Goal: Register for event/course

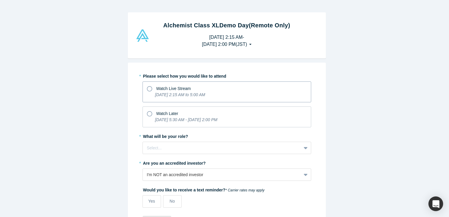
click at [147, 90] on icon at bounding box center [149, 88] width 5 height 5
click at [0, 0] on input "Watch Live Stream [DATE] 2:15 AM to 5:00 AM" at bounding box center [0, 0] width 0 height 0
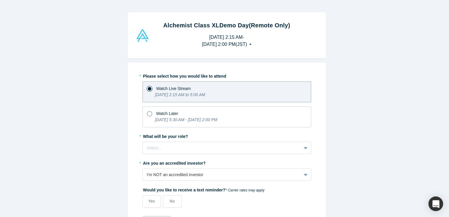
click at [147, 90] on div at bounding box center [149, 88] width 5 height 5
click at [0, 0] on input "Watch Live Stream [DATE] 2:15 AM to 5:00 AM" at bounding box center [0, 0] width 0 height 0
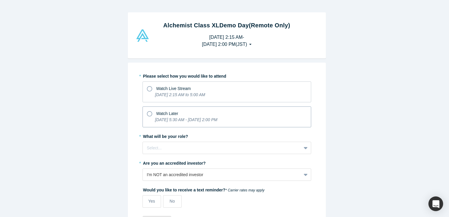
click at [144, 112] on label "Watch Later [DATE] 5:30 AM - [DATE] 2:00 PM" at bounding box center [226, 116] width 169 height 21
click at [0, 0] on input "Watch Later [DATE] 5:30 AM - [DATE] 2:00 PM" at bounding box center [0, 0] width 0 height 0
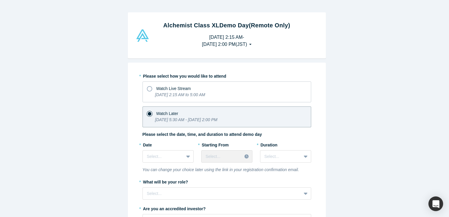
click at [122, 142] on div "Alchemist Class XL Demo Day (Remote Only) [DATE] 2:15 AM - [DATE] 2:00 PM ( JST…" at bounding box center [226, 110] width 453 height 221
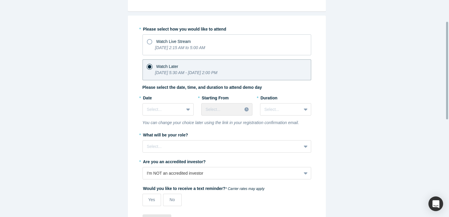
scroll to position [59, 0]
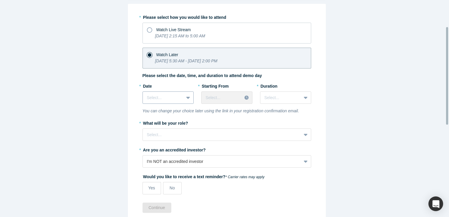
click at [188, 98] on div at bounding box center [188, 97] width 9 height 11
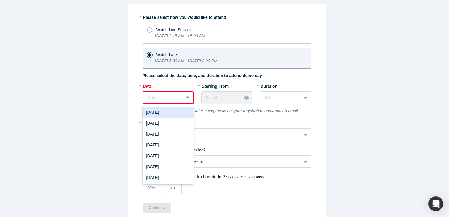
click at [186, 95] on icon at bounding box center [188, 98] width 4 height 6
click at [173, 112] on div "[DATE]" at bounding box center [167, 112] width 51 height 11
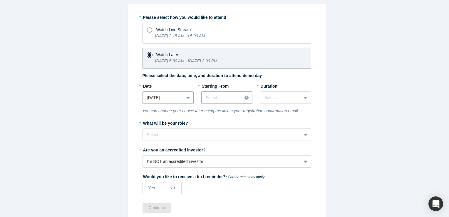
click at [244, 99] on div at bounding box center [247, 97] width 10 height 9
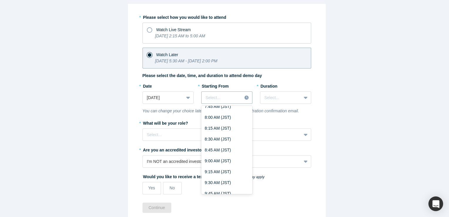
scroll to position [122, 0]
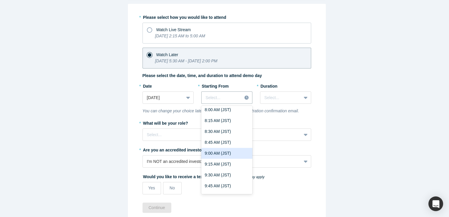
click at [221, 153] on div "9:00 AM (JST)" at bounding box center [226, 153] width 51 height 11
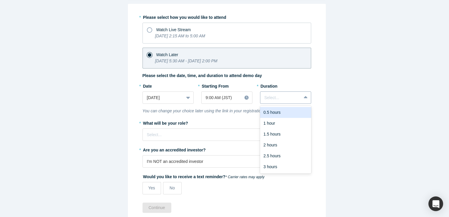
click at [301, 99] on div at bounding box center [305, 97] width 9 height 11
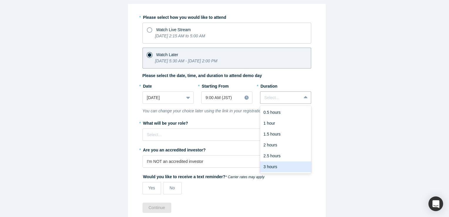
click at [262, 167] on div "3 hours" at bounding box center [285, 166] width 51 height 11
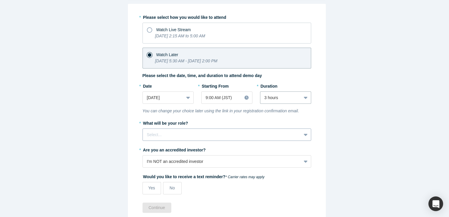
click at [187, 134] on div at bounding box center [222, 134] width 150 height 7
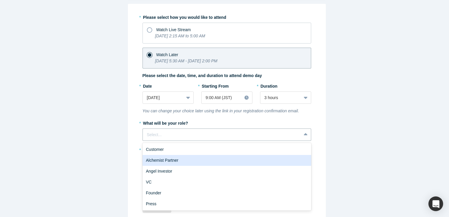
click at [187, 156] on div "Alchemist Partner" at bounding box center [226, 160] width 169 height 11
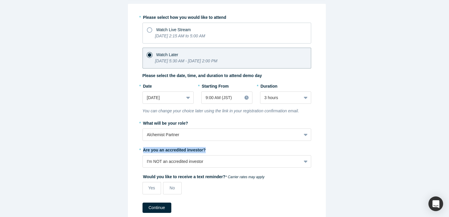
drag, startPoint x: 212, startPoint y: 150, endPoint x: 139, endPoint y: 150, distance: 72.8
click at [139, 150] on div "* Please select how you would like to attend Watch Live Stream [DATE] 2:15 AM t…" at bounding box center [227, 112] width 198 height 217
copy label "Are you an accredited investor?"
click at [202, 161] on div "I'm NOT an accredited investor" at bounding box center [226, 161] width 169 height 12
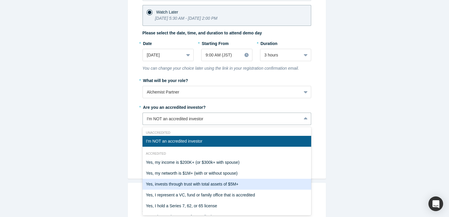
scroll to position [11, 0]
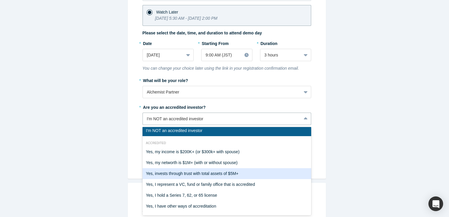
click at [210, 168] on div "Yes, invests through trust with total assets of $5M+" at bounding box center [226, 173] width 169 height 11
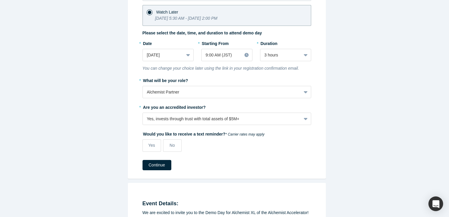
click at [210, 168] on div "Continue" at bounding box center [226, 165] width 169 height 10
click at [149, 139] on label "Yes" at bounding box center [151, 145] width 19 height 12
click at [0, 0] on input "Yes" at bounding box center [0, 0] width 0 height 0
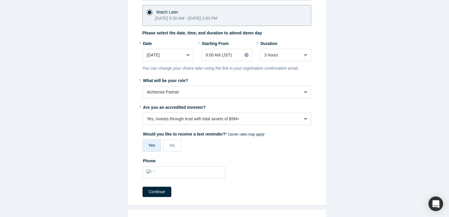
click at [115, 169] on div "Alchemist Class XL Demo Day (Remote Only) [DATE] 2:15 AM - [DATE] 2:00 PM ( JST…" at bounding box center [226, 110] width 453 height 221
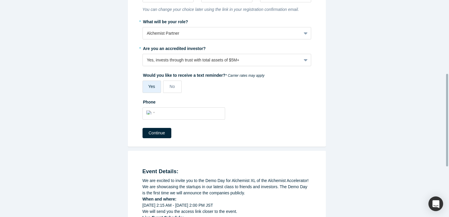
scroll to position [172, 0]
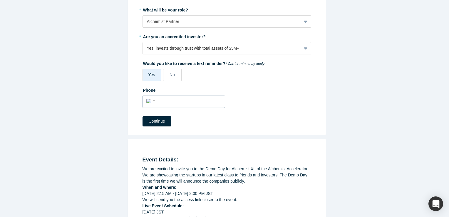
click at [159, 95] on div "International [GEOGRAPHIC_DATA] [GEOGRAPHIC_DATA] [GEOGRAPHIC_DATA] [GEOGRAPHIC…" at bounding box center [183, 99] width 75 height 9
click at [148, 102] on div "International [GEOGRAPHIC_DATA] [GEOGRAPHIC_DATA] [GEOGRAPHIC_DATA] [GEOGRAPHIC…" at bounding box center [151, 100] width 11 height 9
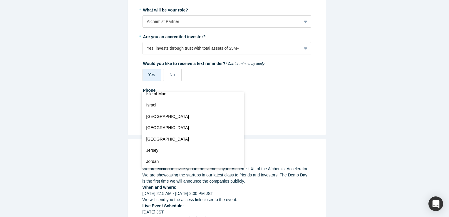
scroll to position [1235, 0]
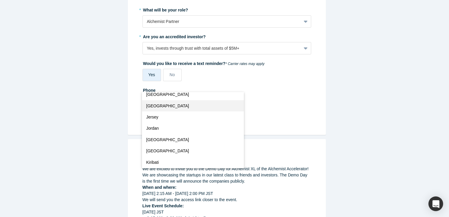
click at [177, 108] on button "[GEOGRAPHIC_DATA]" at bounding box center [193, 105] width 102 height 11
select select "JP"
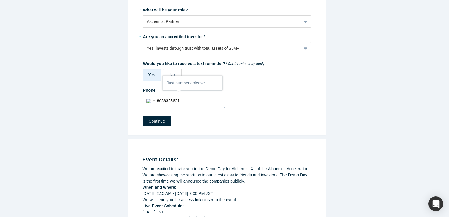
type input "8088325621"
click at [110, 147] on div "Alchemist Class XL Demo Day (Remote Only) [DATE] 2:15 AM - [DATE] 2:00 PM ( JST…" at bounding box center [226, 110] width 453 height 221
click at [117, 152] on div "Alchemist Class XL Demo Day (Remote Only) [DATE] 2:15 AM - [DATE] 2:00 PM ( JST…" at bounding box center [226, 110] width 453 height 221
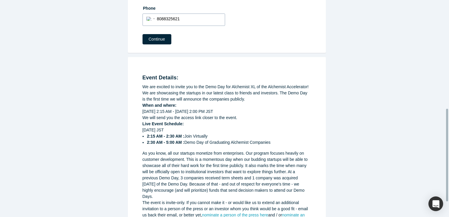
scroll to position [242, 0]
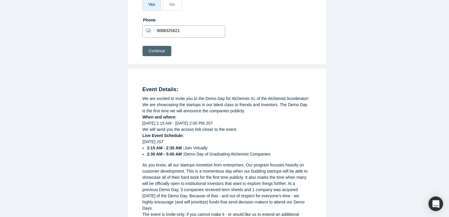
click at [160, 49] on button "Continue" at bounding box center [156, 51] width 29 height 10
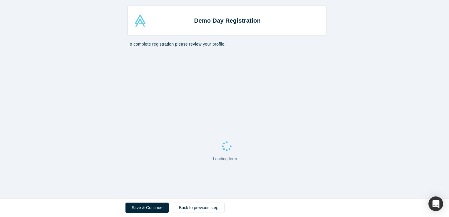
select select "JP"
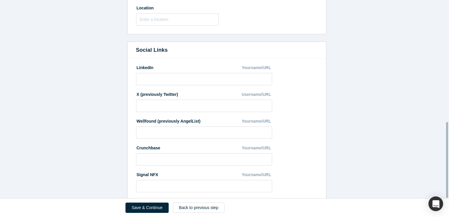
scroll to position [318, 0]
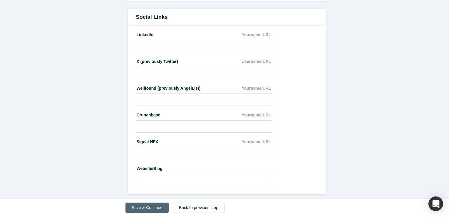
click at [157, 211] on button "Save & Continue" at bounding box center [146, 207] width 43 height 10
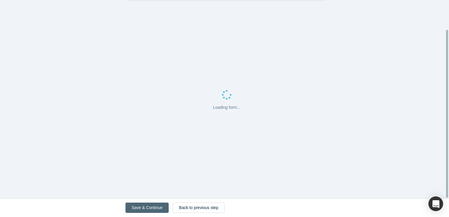
scroll to position [0, 0]
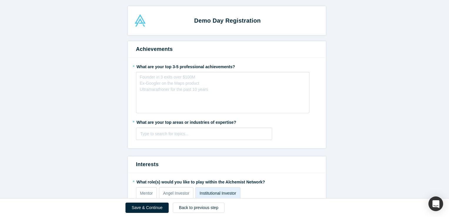
click at [187, 86] on div "Founder in 3 exits over $100M Ex-Googler on the Maps product Ultramarathoner fo…" at bounding box center [174, 83] width 68 height 19
click at [167, 137] on div at bounding box center [203, 133] width 127 height 7
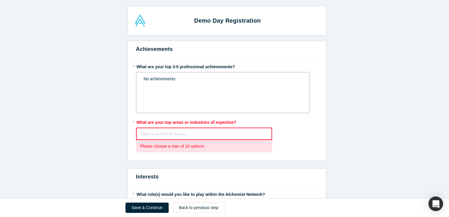
click at [153, 133] on div at bounding box center [204, 133] width 127 height 7
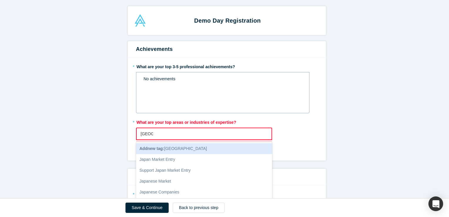
type input "[GEOGRAPHIC_DATA]"
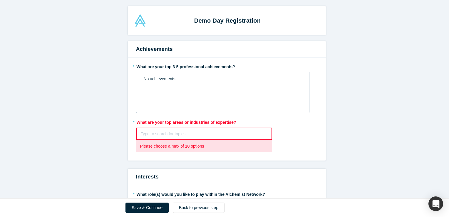
click at [169, 139] on div "Type to search for topics..." at bounding box center [204, 133] width 136 height 12
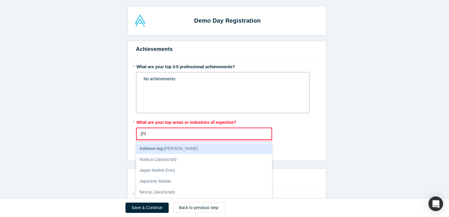
type input "J"
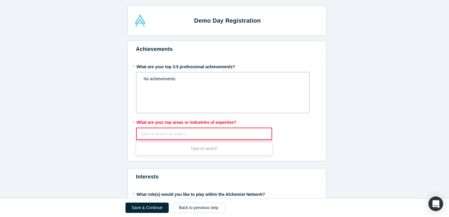
click at [284, 152] on div "* What are your top areas or industries of expertise? Use Up and Down to choose…" at bounding box center [226, 134] width 181 height 35
click at [267, 134] on div "Type to search for topics..." at bounding box center [204, 134] width 135 height 10
click at [213, 150] on div "Type to search" at bounding box center [204, 148] width 136 height 11
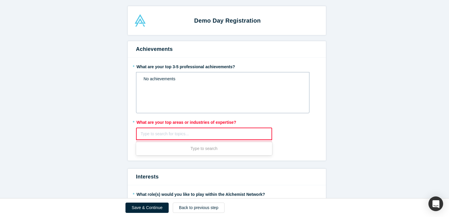
click at [190, 133] on div at bounding box center [204, 133] width 127 height 7
type input "[PERSON_NAME]"
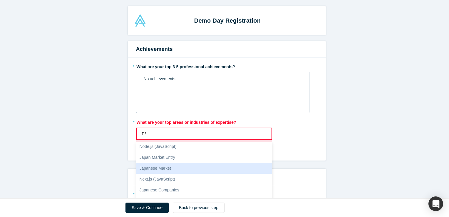
scroll to position [14, 0]
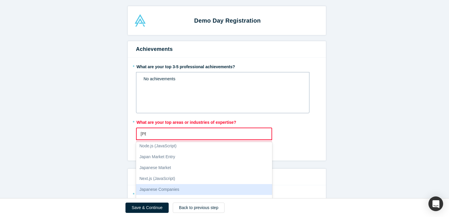
click at [180, 189] on div "Japanese Companies" at bounding box center [204, 189] width 136 height 11
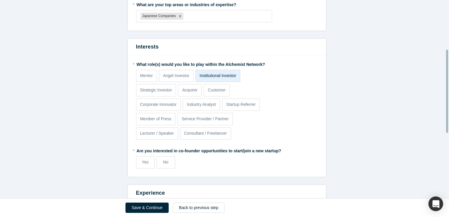
scroll to position [129, 0]
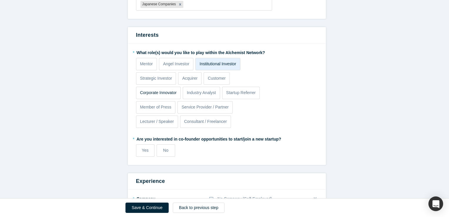
click at [159, 93] on p "Corporate Innovator" at bounding box center [158, 93] width 37 height 6
click at [0, 0] on input "Corporate Innovator" at bounding box center [0, 0] width 0 height 0
click at [96, 94] on form "Achievements * What are your top 3-5 professional achievements? No achievements…" at bounding box center [226, 123] width 453 height 423
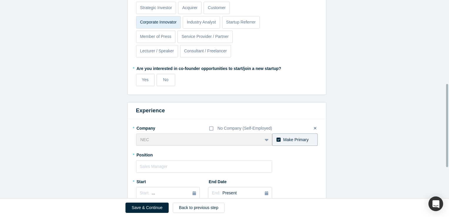
scroll to position [211, 0]
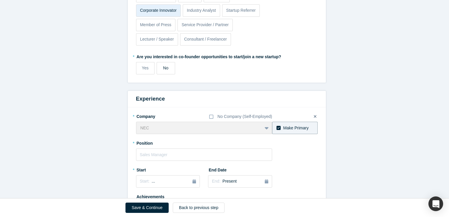
click at [164, 73] on label "No" at bounding box center [166, 68] width 19 height 12
click at [0, 0] on input "No" at bounding box center [0, 0] width 0 height 0
click at [81, 125] on form "Achievements * What are your top 3-5 professional achievements? No achievements…" at bounding box center [226, 41] width 453 height 423
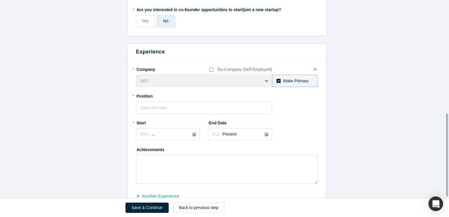
scroll to position [270, 0]
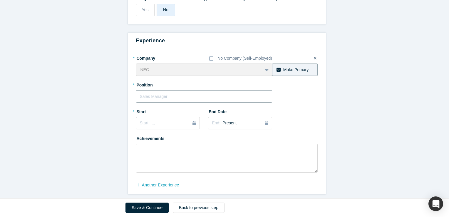
click at [175, 90] on input "text" at bounding box center [204, 96] width 136 height 12
type input "Fund Manager"
click at [193, 126] on button "Start: ..." at bounding box center [168, 123] width 64 height 12
click at [139, 137] on button "Previous Year" at bounding box center [138, 140] width 6 height 6
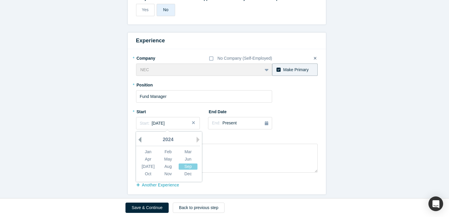
click at [139, 137] on button "Previous Year" at bounding box center [138, 140] width 6 height 6
click at [183, 167] on div "Sep" at bounding box center [188, 166] width 19 height 6
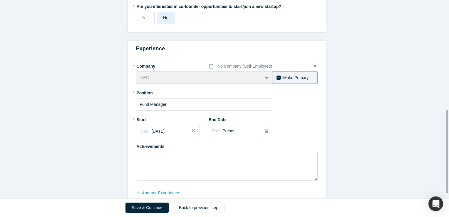
scroll to position [273, 0]
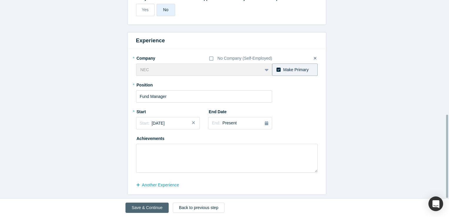
click at [141, 205] on button "Save & Continue" at bounding box center [146, 207] width 43 height 10
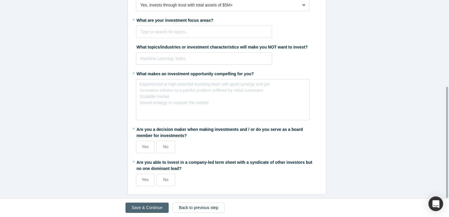
scroll to position [0, 0]
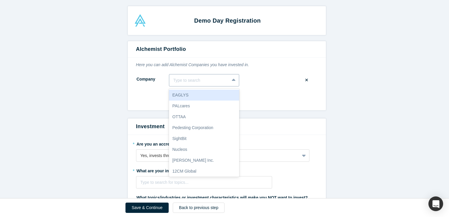
click at [225, 82] on div "Type to search" at bounding box center [199, 80] width 60 height 10
click at [303, 103] on div "New Company" at bounding box center [226, 100] width 181 height 14
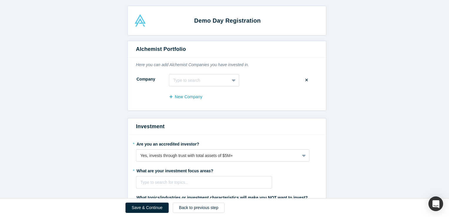
click at [70, 134] on form "Alchemist Portfolio Here you can add Alchemist Companies you have invested in. …" at bounding box center [226, 192] width 453 height 303
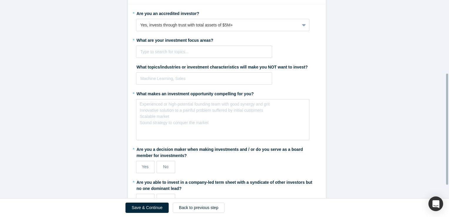
scroll to position [107, 0]
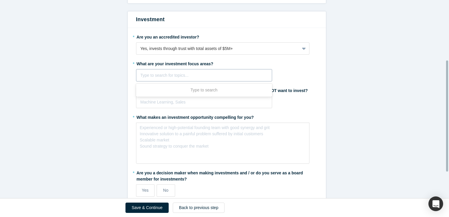
click at [156, 73] on div at bounding box center [203, 75] width 127 height 7
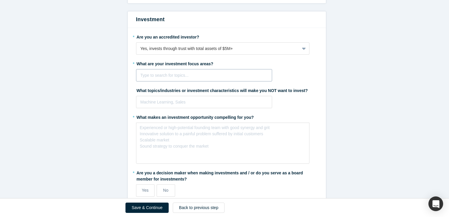
click at [165, 76] on div at bounding box center [203, 75] width 127 height 7
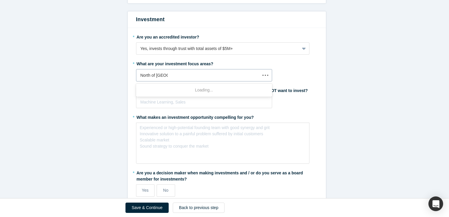
type input "[GEOGRAPHIC_DATA]"
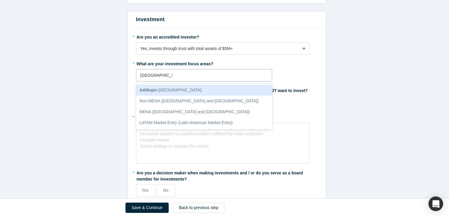
click at [162, 89] on span "Add topic : [GEOGRAPHIC_DATA]" at bounding box center [170, 90] width 62 height 5
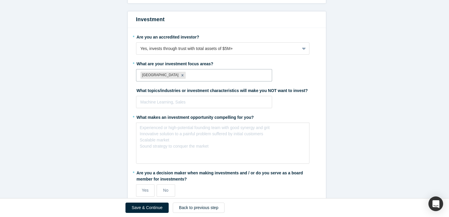
click at [95, 121] on form "Alchemist Portfolio Here you can add Alchemist Companies you have invested in. …" at bounding box center [226, 85] width 453 height 303
click at [116, 160] on form "Alchemist Portfolio Here you can add Alchemist Companies you have invested in. …" at bounding box center [226, 85] width 453 height 303
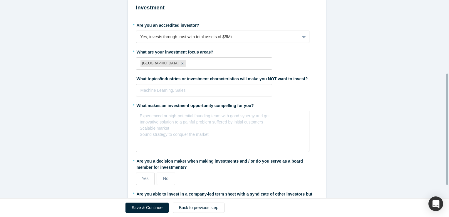
scroll to position [142, 0]
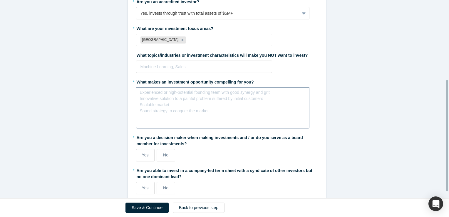
click at [221, 105] on div "Experienced or high-potential founding team with good synergy and grit Innovati…" at bounding box center [205, 101] width 130 height 25
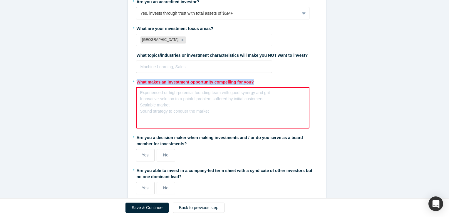
drag, startPoint x: 250, startPoint y: 85, endPoint x: 134, endPoint y: 84, distance: 116.3
click at [136, 84] on div "* What makes an investment opportunity compelling for you? Experienced or high-…" at bounding box center [226, 102] width 181 height 51
copy label "What makes an investment opportunity compelling for you?"
click at [181, 116] on div "Experienced or high-potential founding team with good synergy and grit Innovati…" at bounding box center [222, 107] width 173 height 41
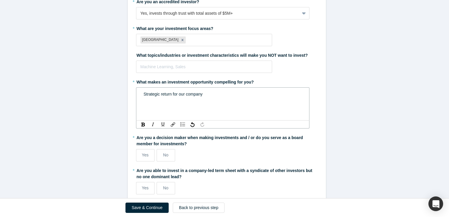
click at [112, 130] on form "Alchemist Portfolio Here you can add Alchemist Companies you have invested in. …" at bounding box center [226, 50] width 453 height 303
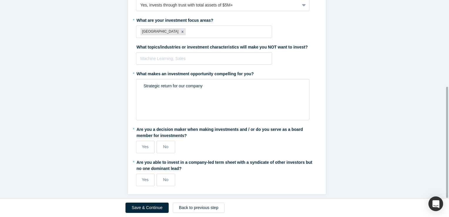
scroll to position [154, 0]
click at [163, 144] on span "No" at bounding box center [165, 146] width 5 height 5
click at [0, 0] on input "No" at bounding box center [0, 0] width 0 height 0
click at [98, 167] on form "Alchemist Portfolio Here you can add Alchemist Companies you have invested in. …" at bounding box center [226, 42] width 453 height 303
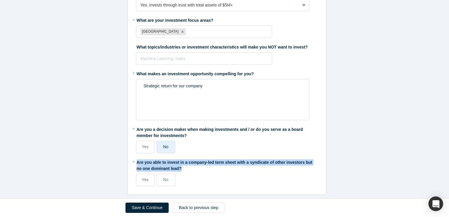
drag, startPoint x: 177, startPoint y: 165, endPoint x: 133, endPoint y: 159, distance: 44.5
click at [136, 159] on label "* Are you able to invest in a company-led term sheet with a syndicate of other …" at bounding box center [226, 164] width 181 height 14
copy label "Are you able to invest in a company-led term sheet with a syndicate of other in…"
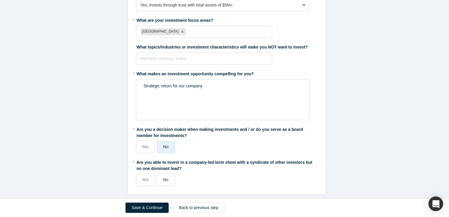
click at [166, 174] on label "No" at bounding box center [166, 180] width 19 height 12
click at [0, 0] on input "No" at bounding box center [0, 0] width 0 height 0
click at [136, 209] on button "Save & Continue" at bounding box center [146, 207] width 43 height 10
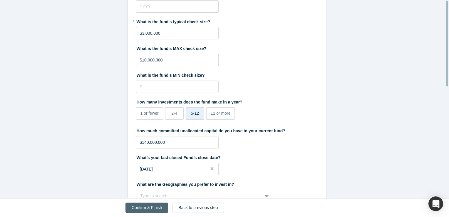
scroll to position [0, 0]
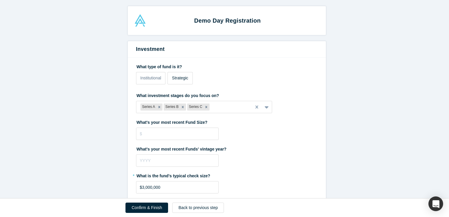
click at [181, 80] on span "Strategic" at bounding box center [180, 77] width 16 height 5
click at [0, 0] on input "Strategic" at bounding box center [0, 0] width 0 height 0
click at [205, 107] on icon "Remove Series C" at bounding box center [206, 107] width 2 height 2
click at [236, 135] on div "What's your most recent Fund Size?" at bounding box center [226, 128] width 181 height 23
click at [269, 111] on div at bounding box center [266, 107] width 9 height 11
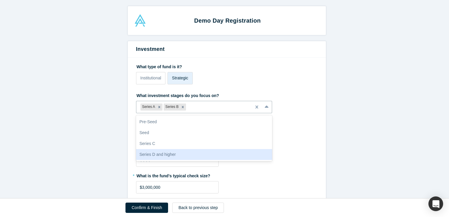
click at [276, 185] on div "* What is the fund's typical check size? $3,000,000" at bounding box center [226, 182] width 181 height 23
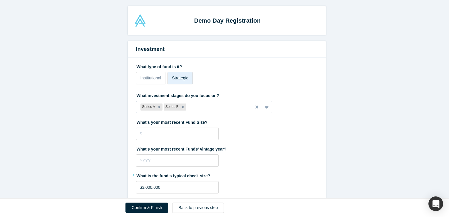
click at [266, 110] on div at bounding box center [266, 107] width 9 height 11
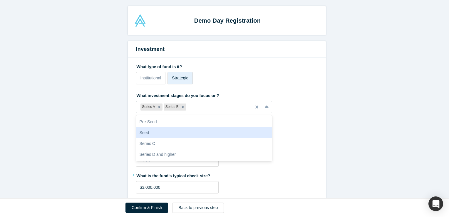
click at [181, 132] on div "Seed" at bounding box center [204, 132] width 136 height 11
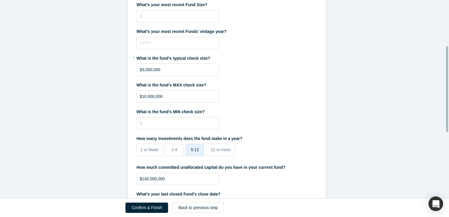
scroll to position [106, 0]
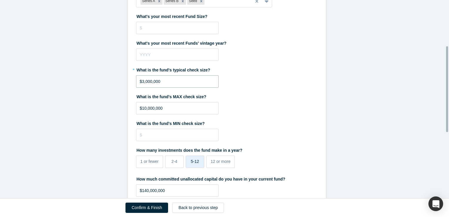
click at [140, 82] on input "$3,000,000" at bounding box center [177, 81] width 83 height 12
click at [254, 113] on div "What is the fund's MAX check size? $10,000,000" at bounding box center [226, 103] width 181 height 23
click at [169, 109] on input "$10,000,000" at bounding box center [177, 108] width 83 height 12
drag, startPoint x: 143, startPoint y: 107, endPoint x: 147, endPoint y: 106, distance: 3.6
click at [147, 106] on input "$10,000,000" at bounding box center [177, 108] width 83 height 12
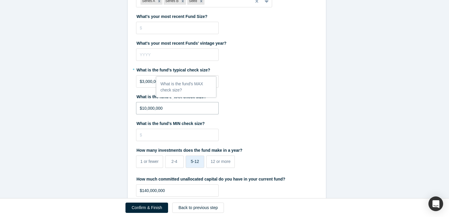
type input "$1,000,000"
type input "$5,000,000"
click at [239, 131] on div "What is the fund's MIN check size?" at bounding box center [226, 129] width 181 height 23
click at [258, 125] on label "What is the fund's MIN check size?" at bounding box center [226, 122] width 181 height 8
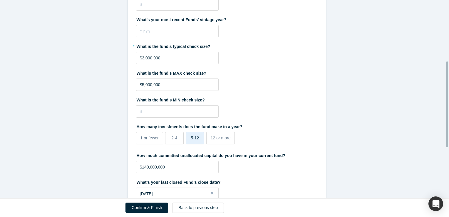
scroll to position [141, 0]
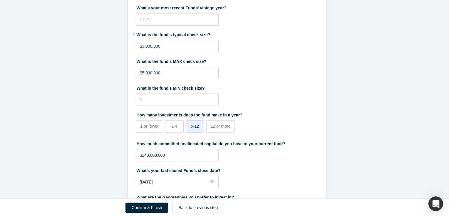
click at [79, 113] on form "Investment What type of fund is it? Institutional Strategic What investment sta…" at bounding box center [226, 103] width 453 height 407
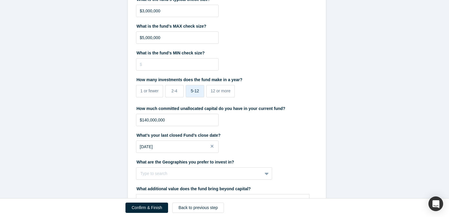
scroll to position [188, 0]
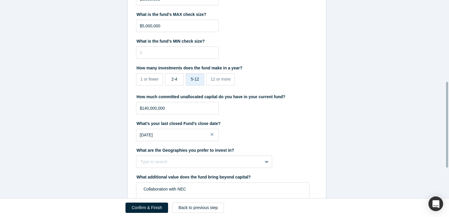
click at [172, 80] on span "2-4" at bounding box center [174, 79] width 6 height 5
click at [0, 0] on input "2-4" at bounding box center [0, 0] width 0 height 0
click at [83, 124] on form "Investment What type of fund is it? Institutional Strategic What investment sta…" at bounding box center [226, 56] width 453 height 407
click at [120, 132] on form "Investment What type of fund is it? Institutional Strategic What investment sta…" at bounding box center [226, 56] width 453 height 407
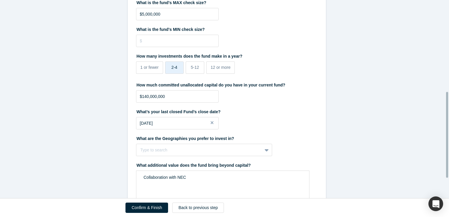
scroll to position [211, 0]
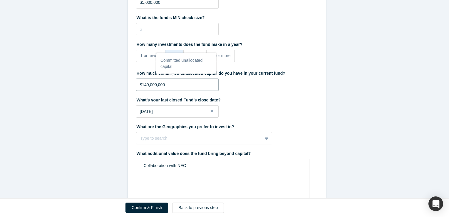
drag, startPoint x: 188, startPoint y: 83, endPoint x: 111, endPoint y: 86, distance: 76.7
click at [111, 86] on form "Investment What type of fund is it? Institutional Strategic What investment sta…" at bounding box center [226, 33] width 453 height 407
click at [109, 146] on form "Investment What type of fund is it? Institutional Strategic What investment sta…" at bounding box center [226, 33] width 453 height 407
click at [210, 112] on button "Close" at bounding box center [214, 111] width 9 height 12
click at [78, 163] on form "Investment What type of fund is it? Institutional Strategic What investment sta…" at bounding box center [226, 33] width 453 height 407
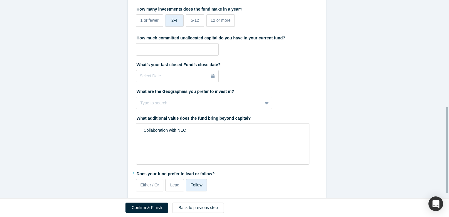
scroll to position [258, 0]
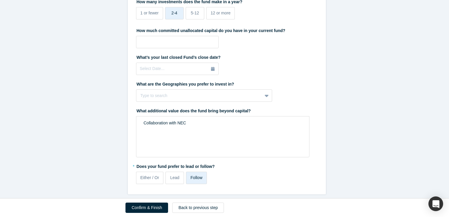
click at [149, 209] on button "Confirm & Finish" at bounding box center [146, 207] width 43 height 10
